Goal: Check status: Check status

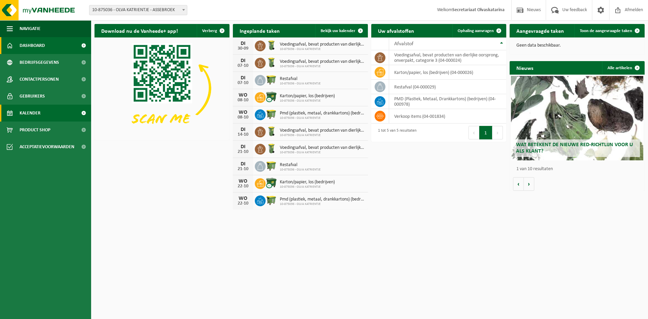
click at [49, 116] on link "Kalender" at bounding box center [45, 113] width 91 height 17
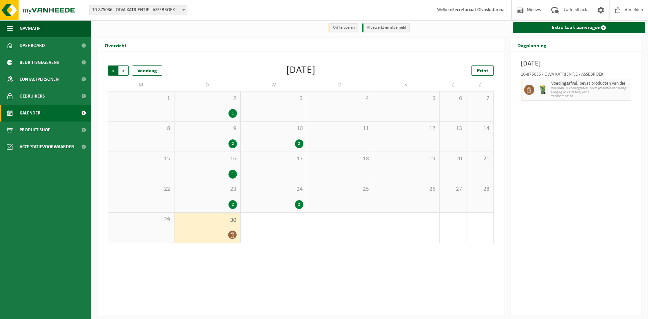
click at [128, 71] on span "Volgende" at bounding box center [123, 70] width 10 height 10
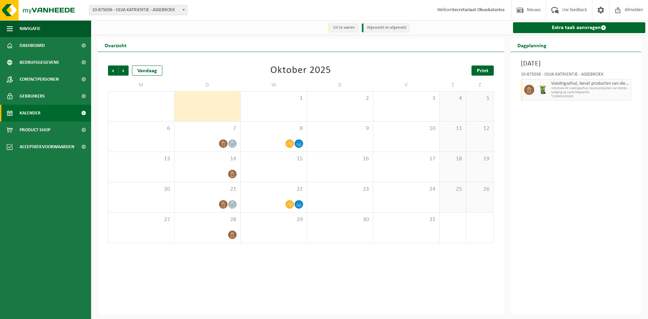
click at [483, 71] on span "Print" at bounding box center [482, 70] width 11 height 5
click at [122, 69] on span "Volgende" at bounding box center [123, 70] width 10 height 10
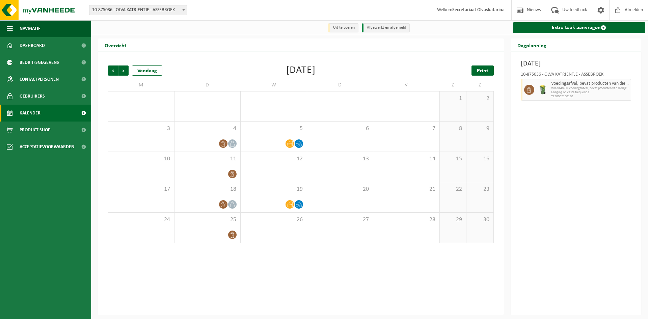
click at [479, 72] on span "Print" at bounding box center [482, 70] width 11 height 5
click at [113, 71] on span "Vorige" at bounding box center [113, 70] width 10 height 10
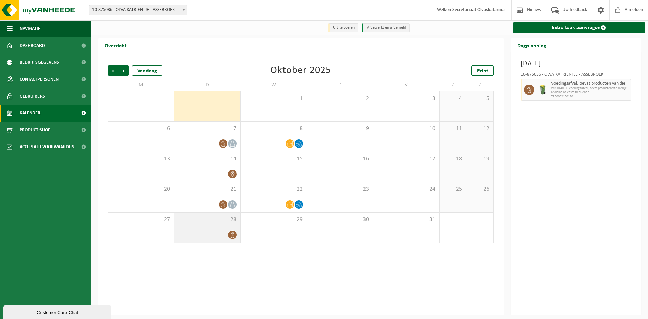
click at [223, 225] on div "28" at bounding box center [208, 228] width 66 height 30
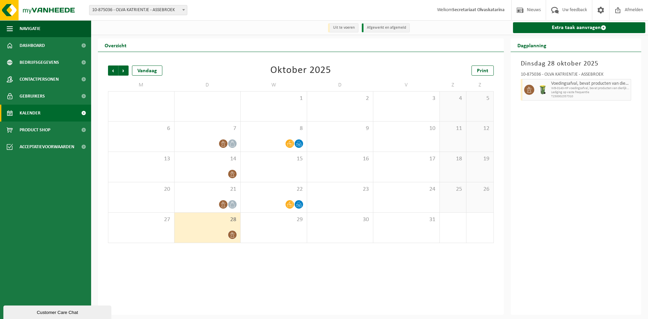
click at [229, 235] on span at bounding box center [232, 235] width 8 height 8
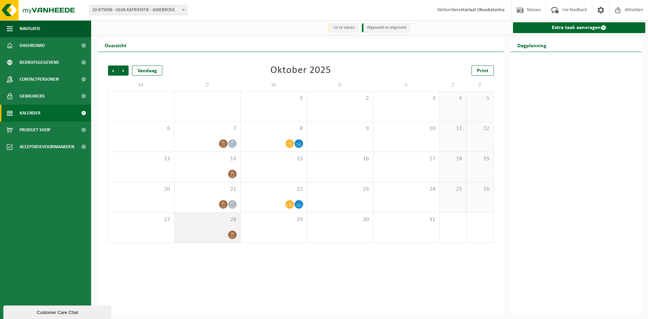
click at [209, 228] on div "28" at bounding box center [208, 228] width 66 height 30
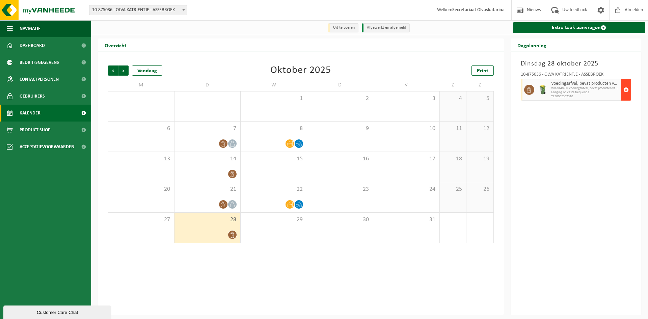
click at [626, 90] on span "button" at bounding box center [626, 90] width 5 height 14
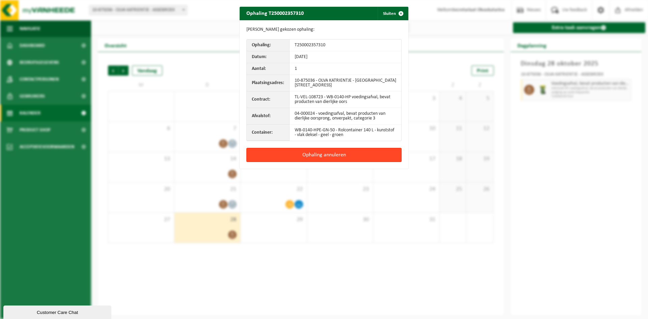
click at [337, 152] on button "Ophaling annuleren" at bounding box center [323, 155] width 155 height 14
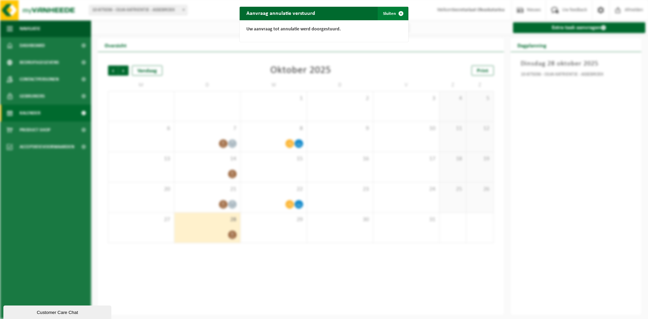
click at [399, 14] on span "button" at bounding box center [401, 14] width 14 height 14
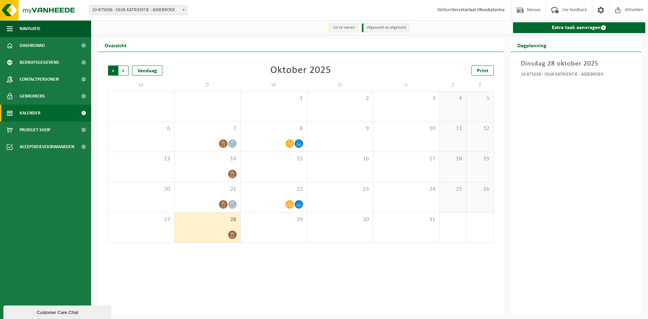
click at [123, 71] on span "Volgende" at bounding box center [123, 70] width 10 height 10
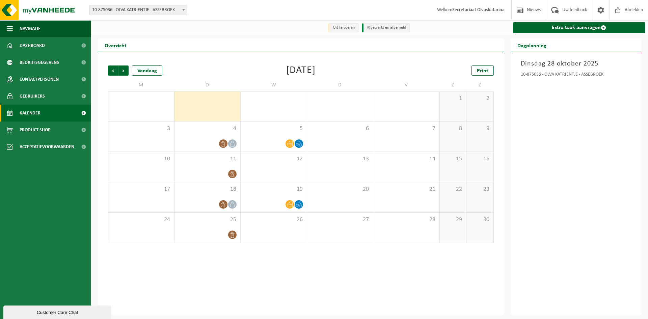
click at [123, 71] on span "Volgende" at bounding box center [123, 70] width 10 height 10
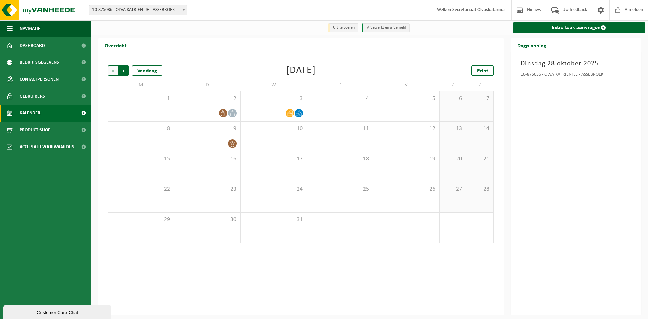
click at [113, 72] on span "Vorige" at bounding box center [113, 70] width 10 height 10
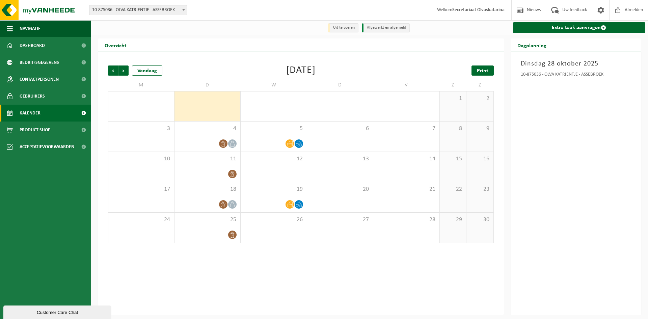
click at [478, 73] on span "Print" at bounding box center [482, 70] width 11 height 5
click at [113, 69] on span "Vorige" at bounding box center [113, 70] width 10 height 10
